Goal: Navigation & Orientation: Find specific page/section

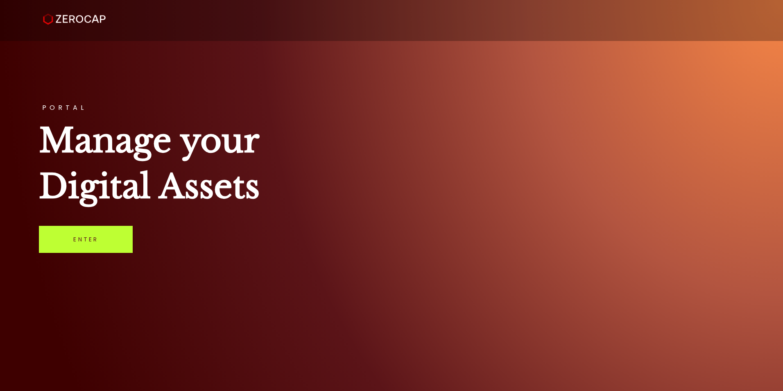
click at [76, 244] on link "Enter" at bounding box center [86, 239] width 94 height 27
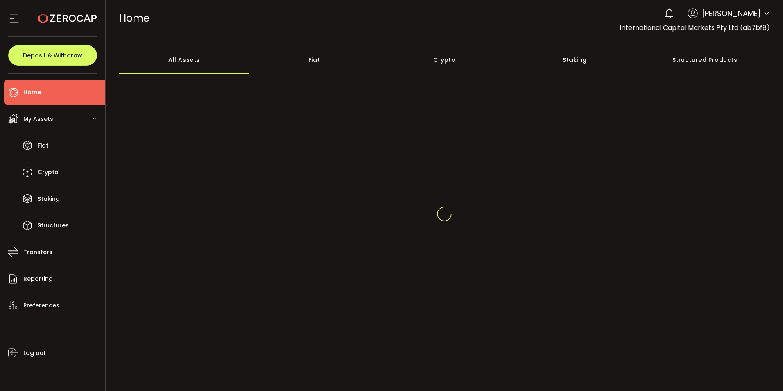
click at [765, 15] on icon at bounding box center [767, 13] width 7 height 7
click at [764, 12] on icon at bounding box center [767, 13] width 7 height 7
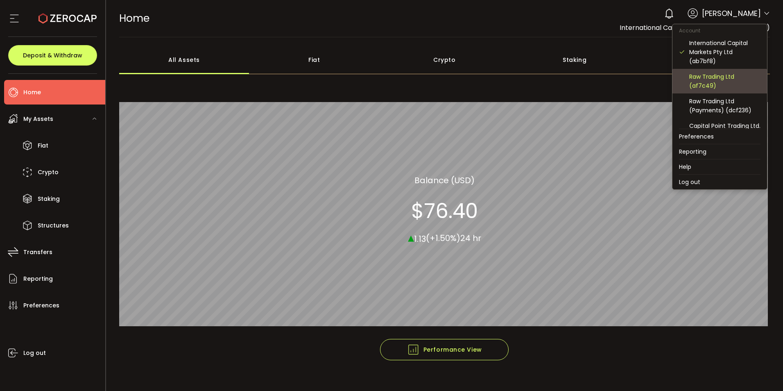
click at [709, 77] on div "Raw Trading Ltd (af7c49)" at bounding box center [725, 81] width 71 height 18
